Goal: Check status: Check status

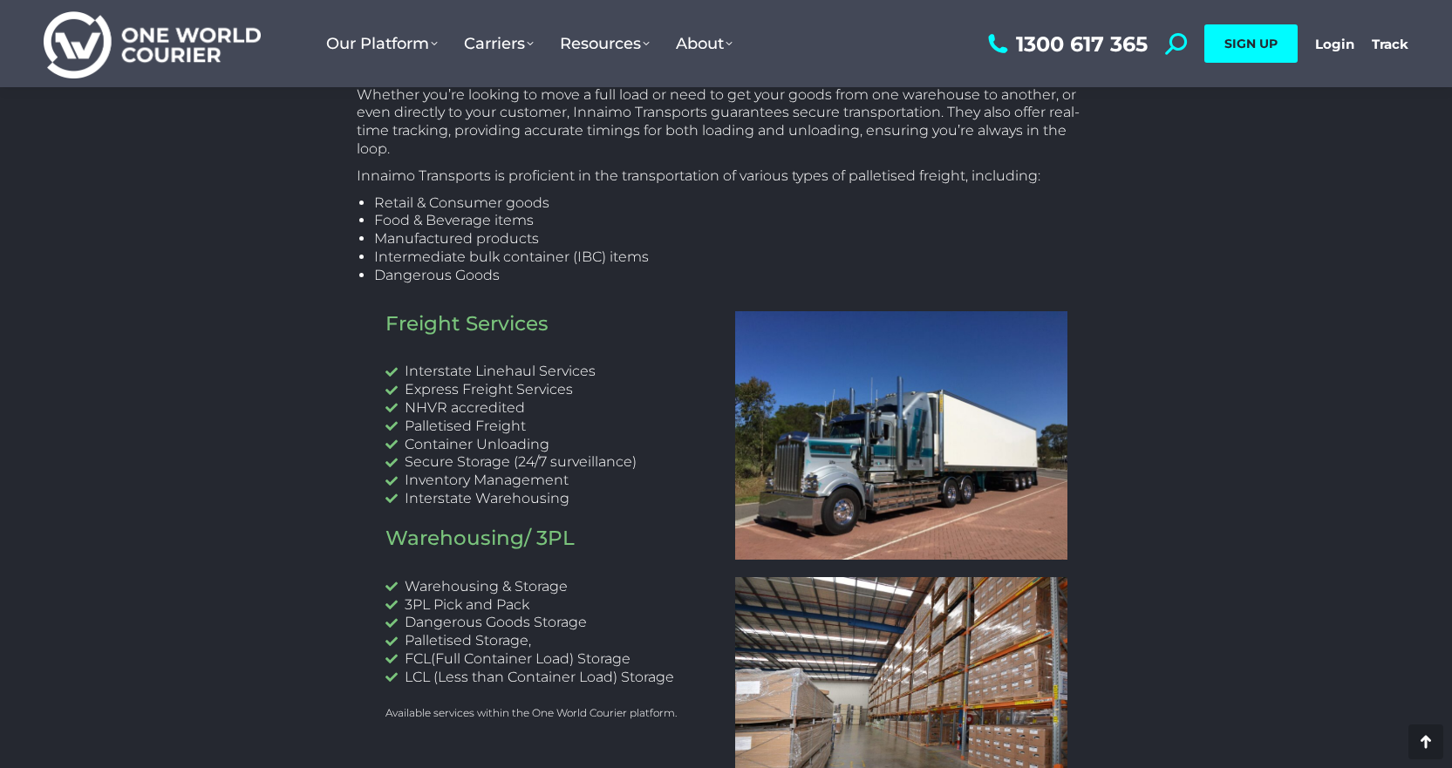
scroll to position [959, 0]
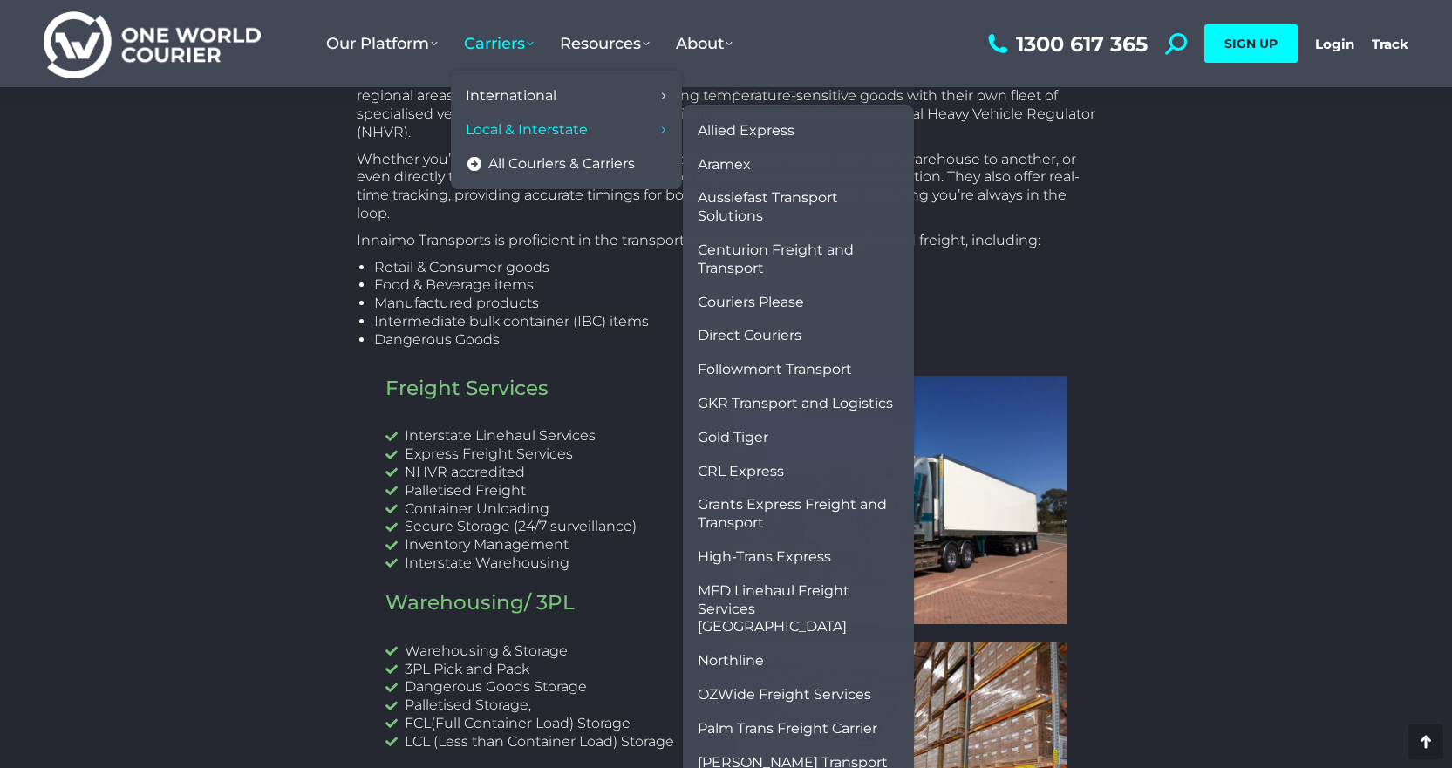
click at [527, 134] on span "Local & Interstate" at bounding box center [527, 130] width 122 height 18
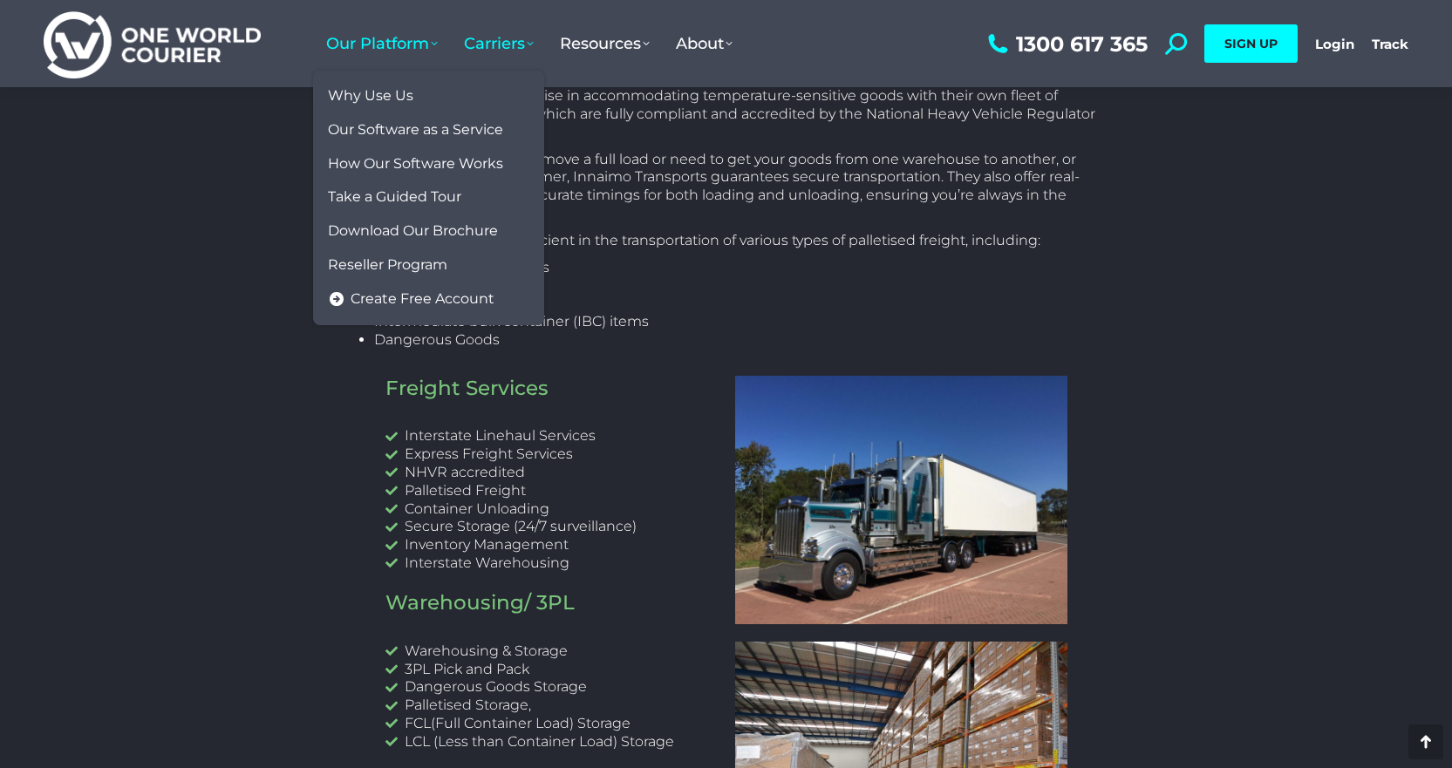
click at [387, 41] on span "Our Platform" at bounding box center [382, 43] width 112 height 19
click at [406, 98] on span "Why Use Us" at bounding box center [370, 96] width 85 height 18
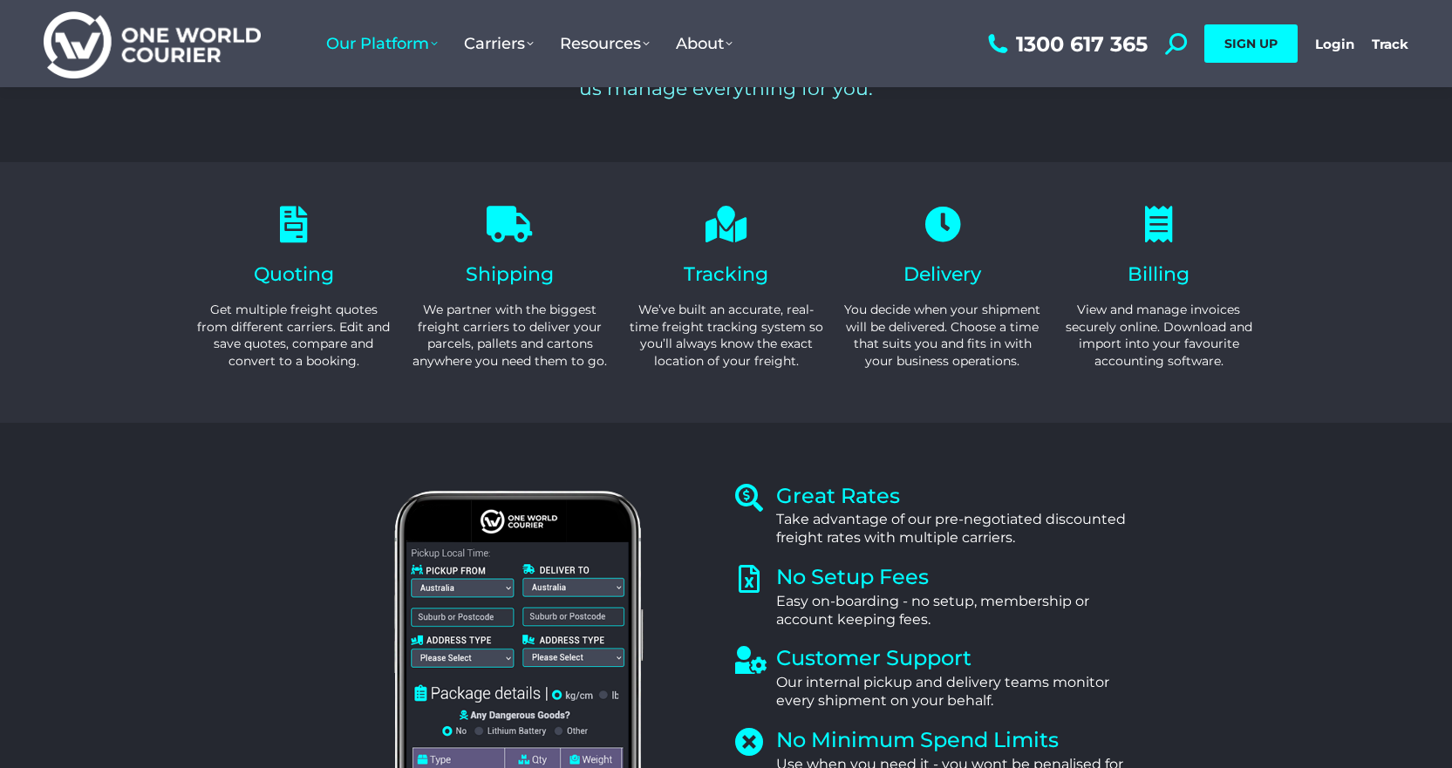
scroll to position [174, 0]
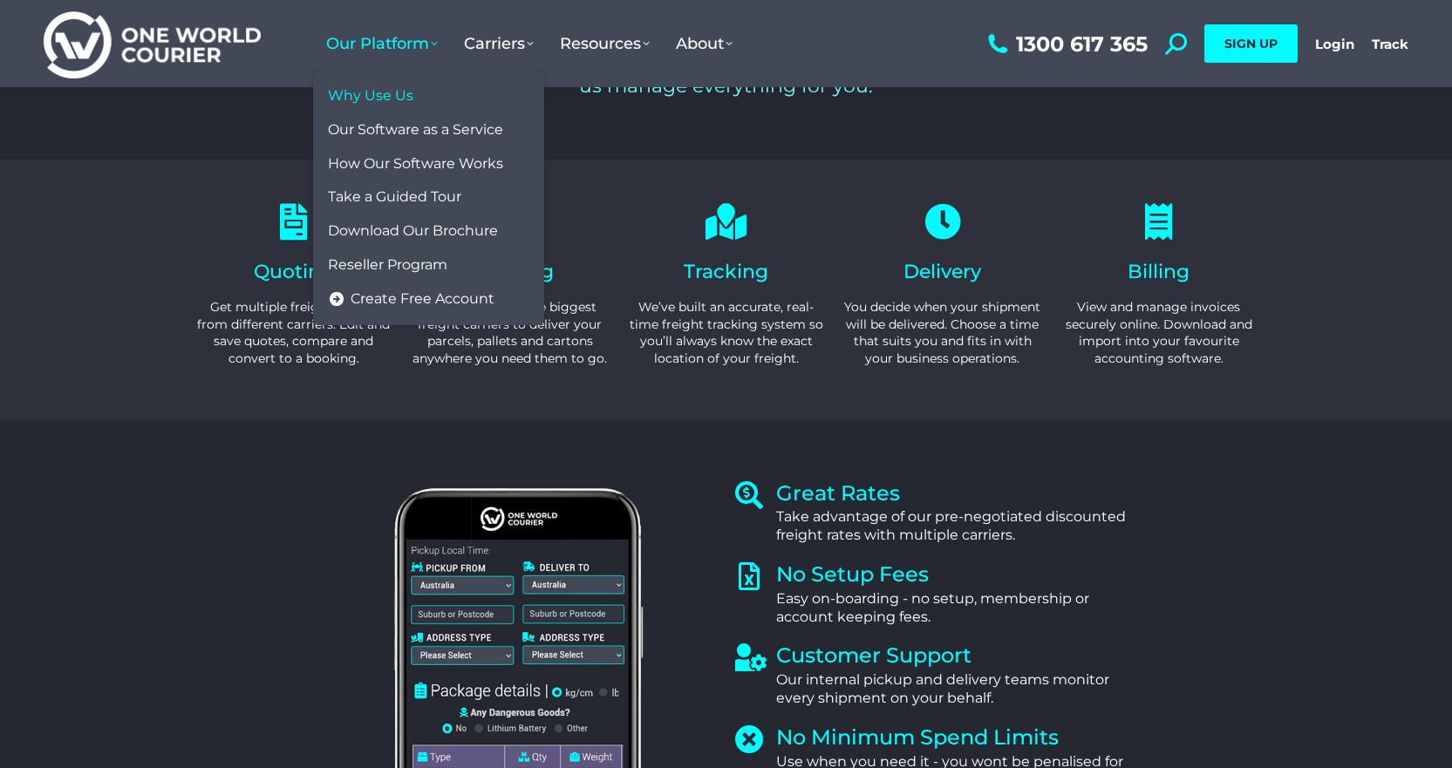
click at [440, 39] on link "Our Platform" at bounding box center [382, 44] width 138 height 54
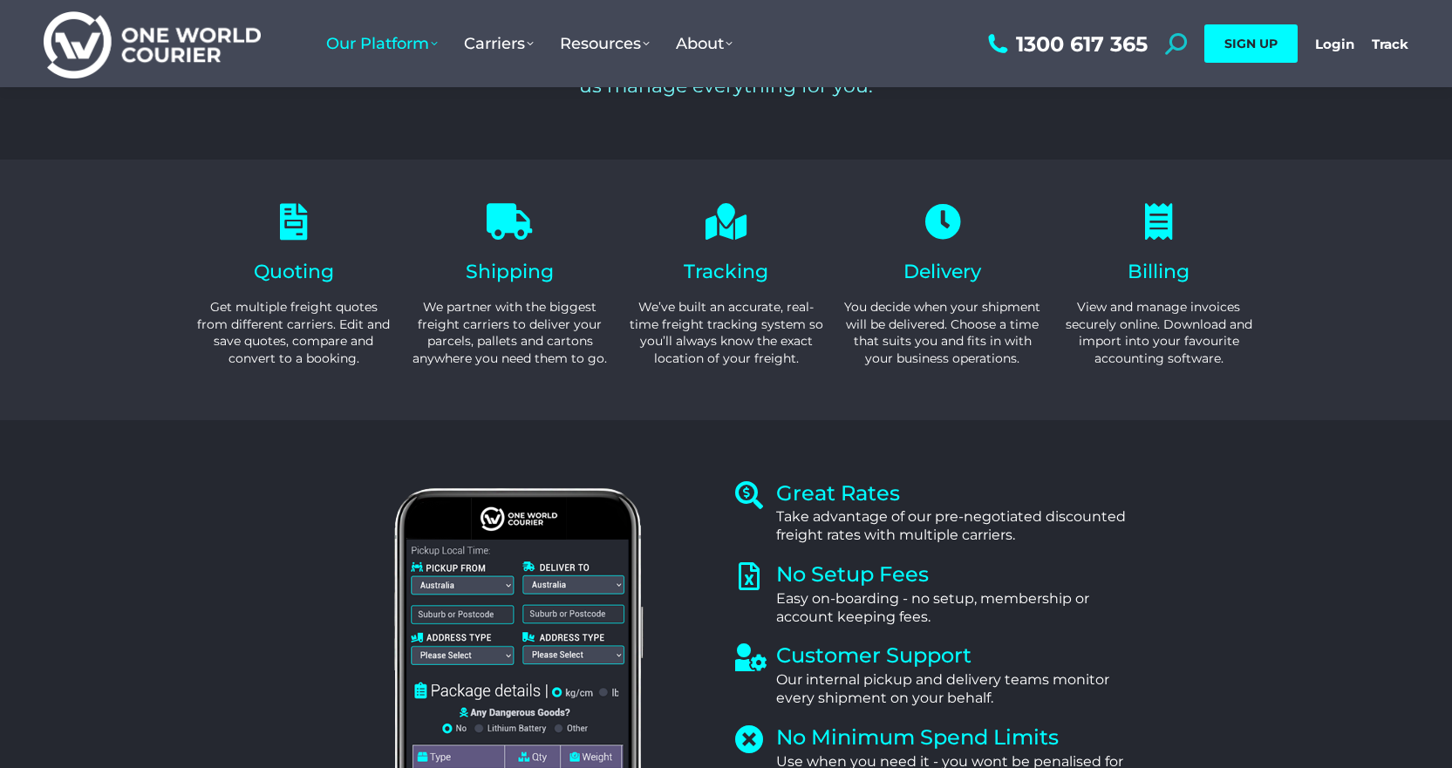
click at [1172, 35] on icon at bounding box center [1176, 44] width 22 height 22
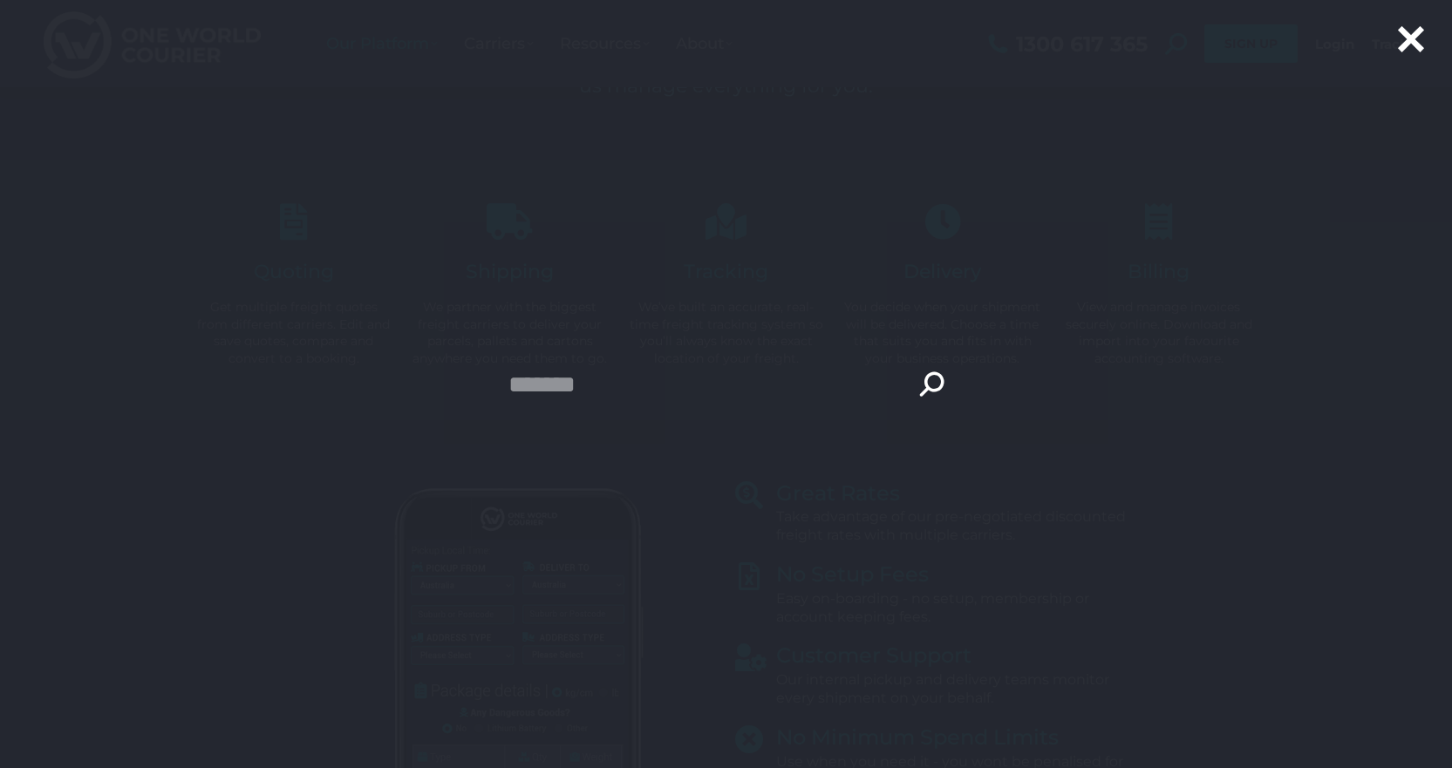
click at [1414, 40] on icon at bounding box center [1411, 41] width 30 height 30
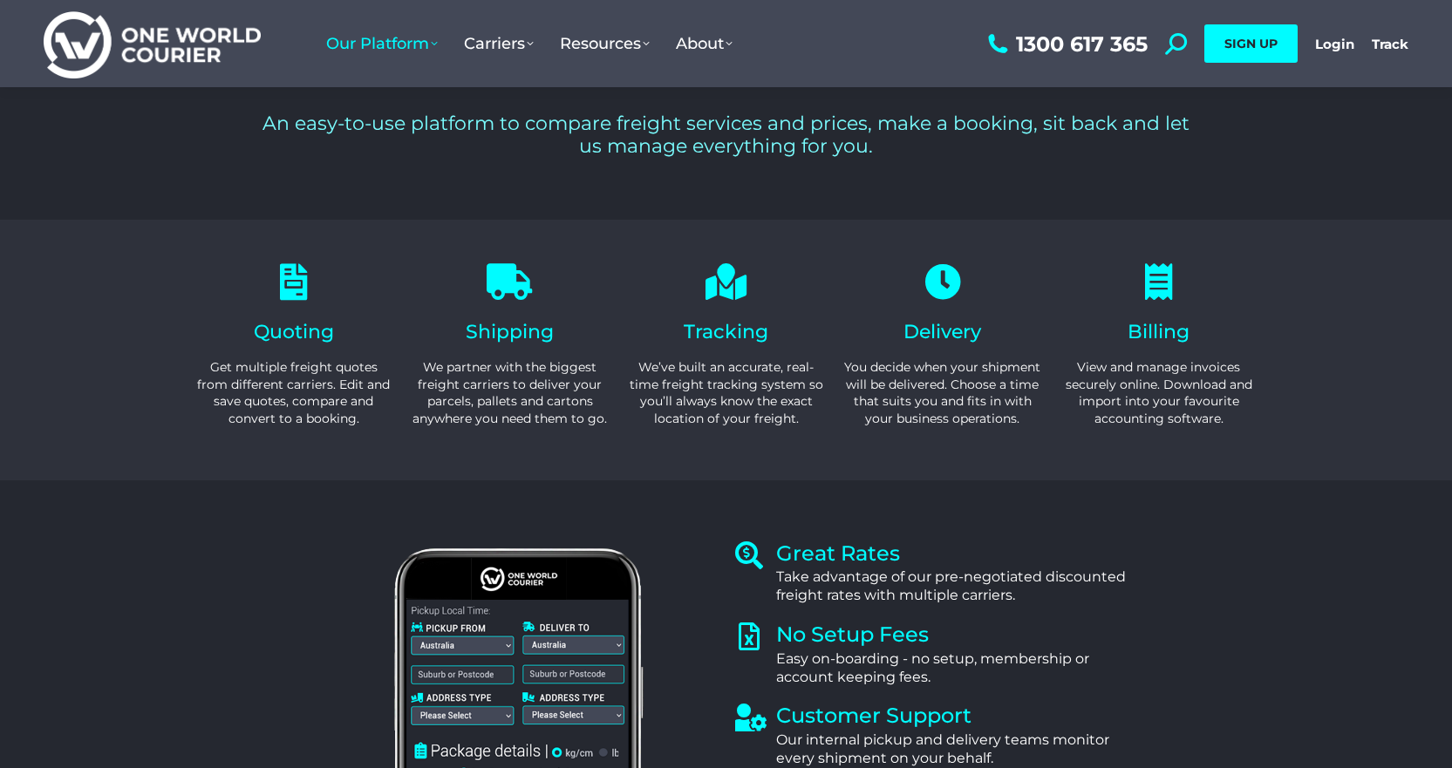
scroll to position [0, 0]
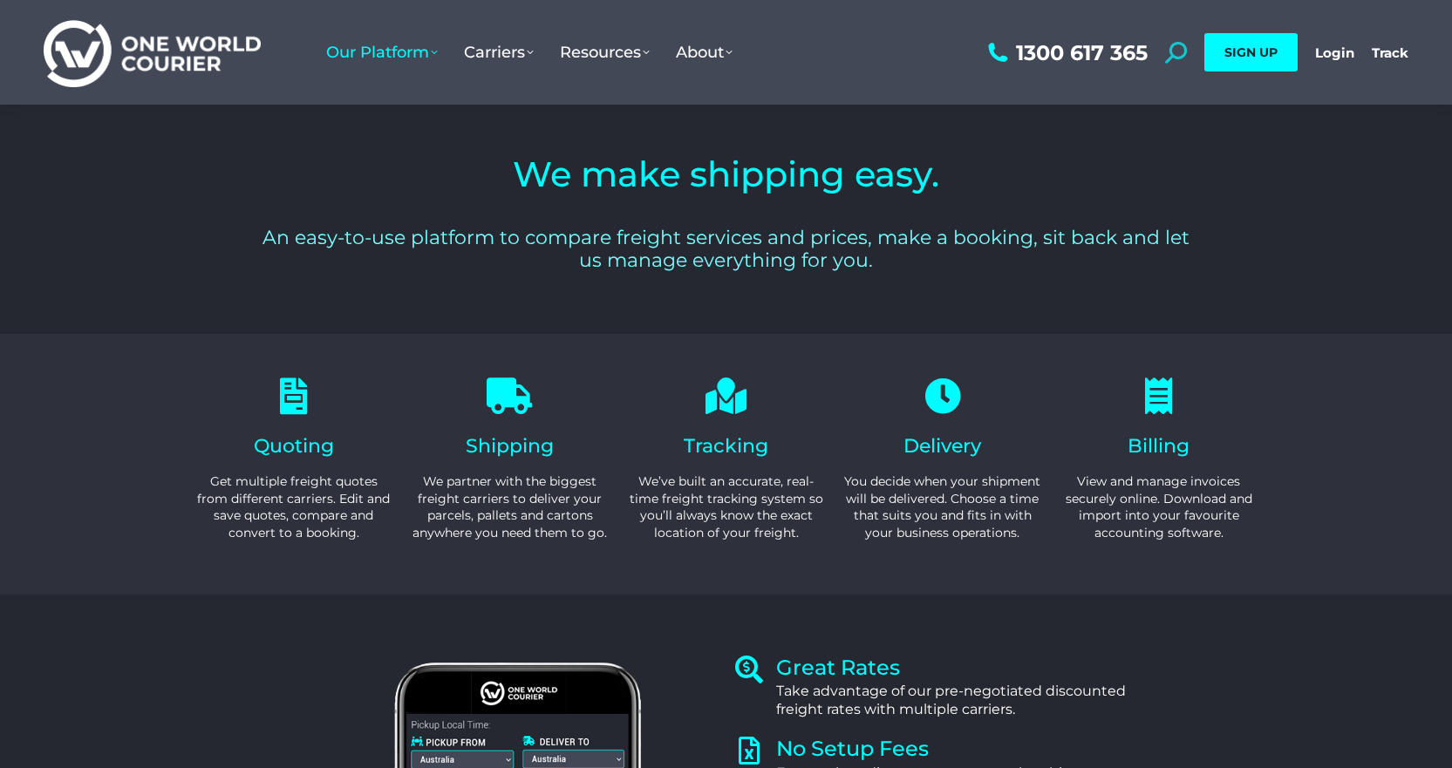
click at [1178, 51] on icon at bounding box center [1176, 53] width 22 height 22
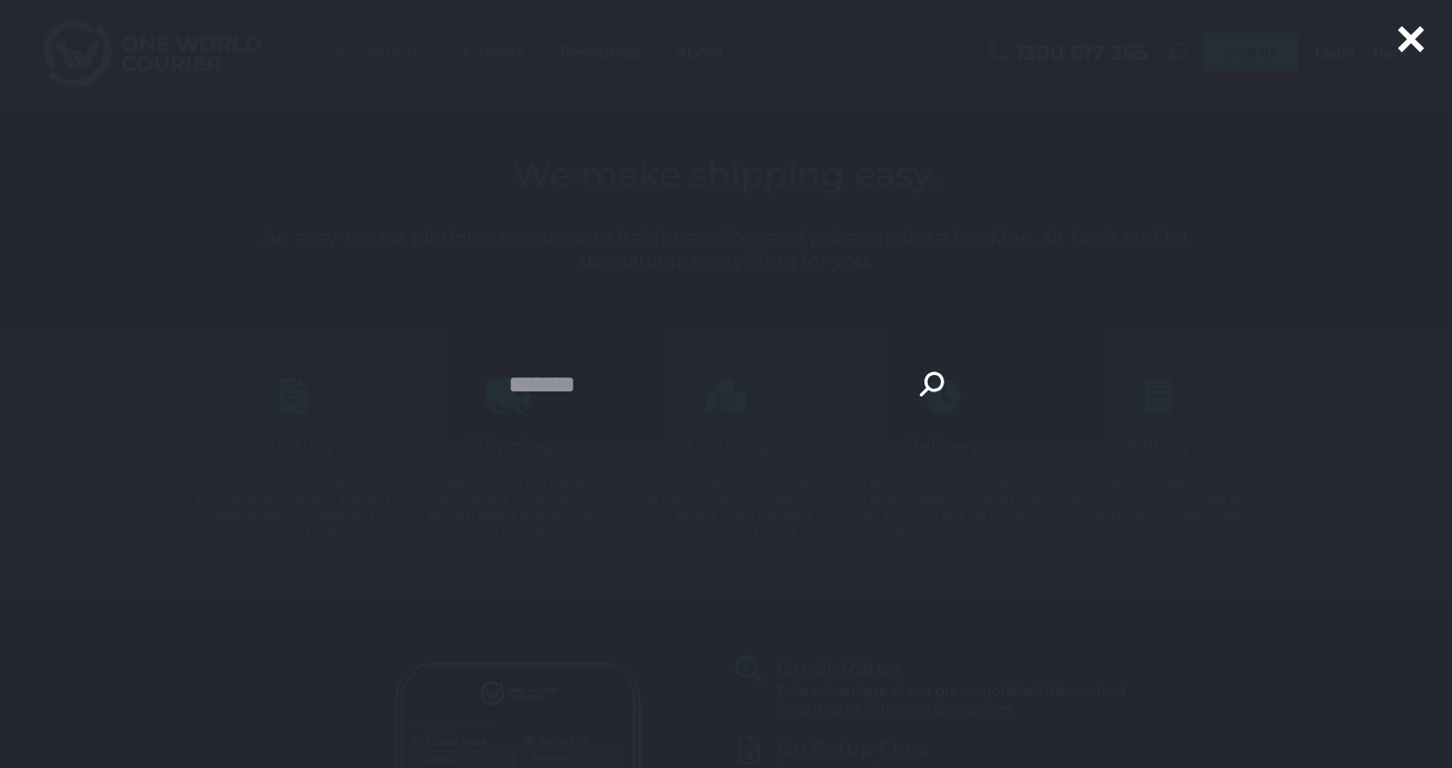
click at [1412, 34] on icon at bounding box center [1411, 41] width 30 height 30
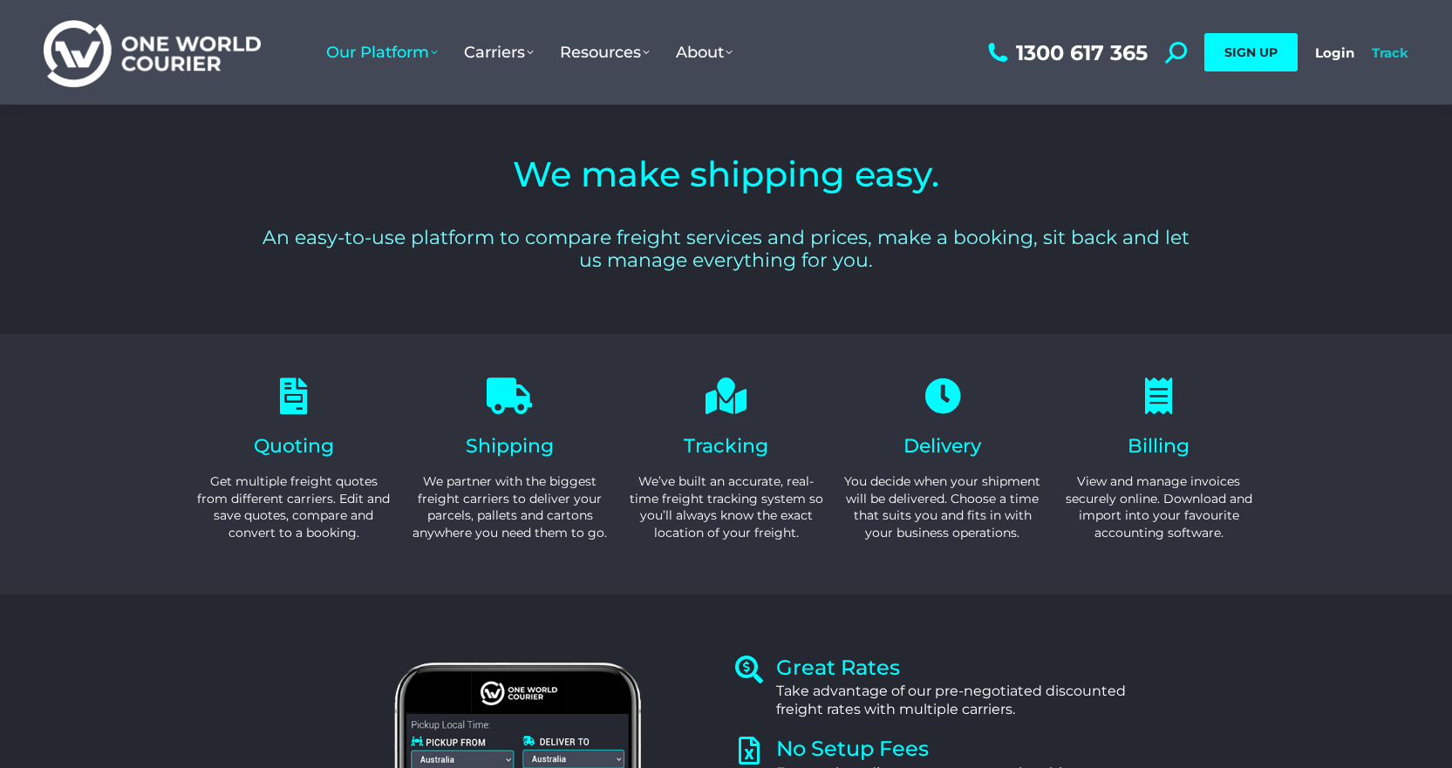
click at [1399, 54] on link "Track" at bounding box center [1390, 52] width 37 height 17
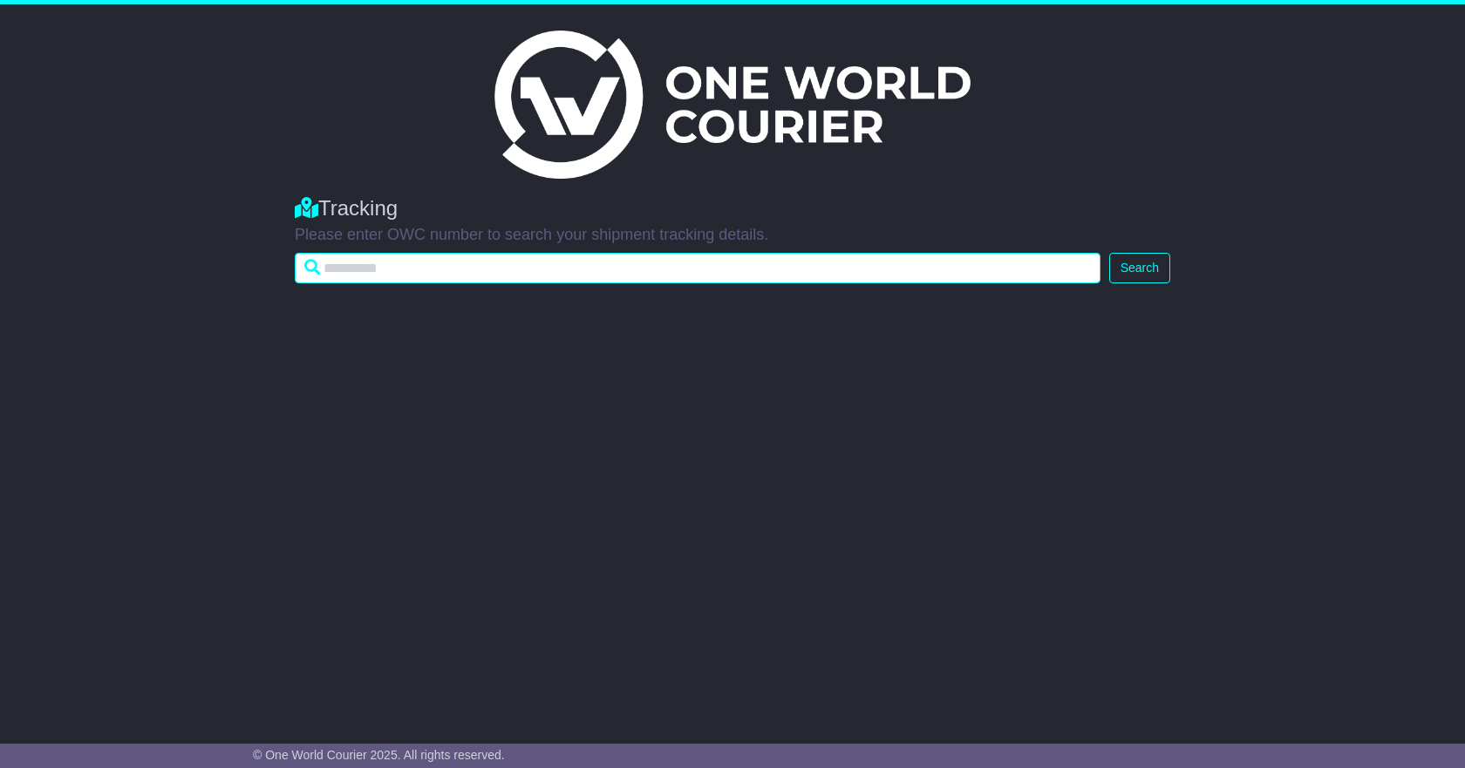
click at [390, 270] on input "text" at bounding box center [698, 268] width 806 height 31
